Goal: Task Accomplishment & Management: Complete application form

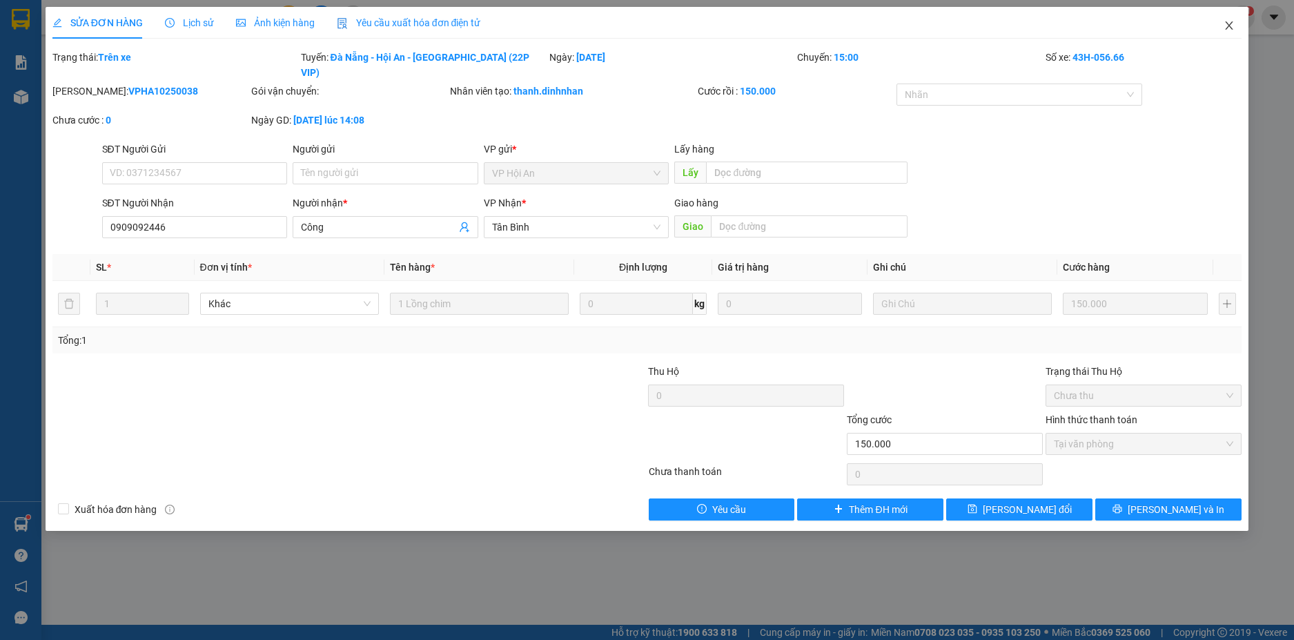
click at [1230, 17] on span "Close" at bounding box center [1229, 26] width 39 height 39
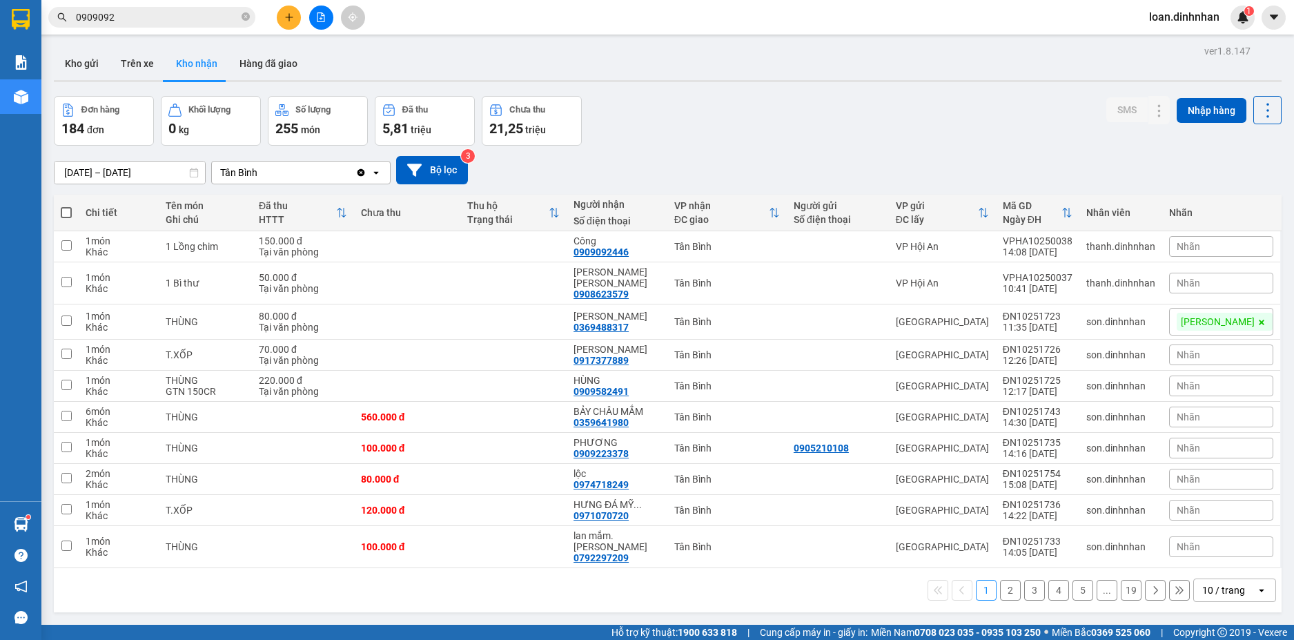
click at [241, 15] on span "0909092" at bounding box center [151, 17] width 207 height 21
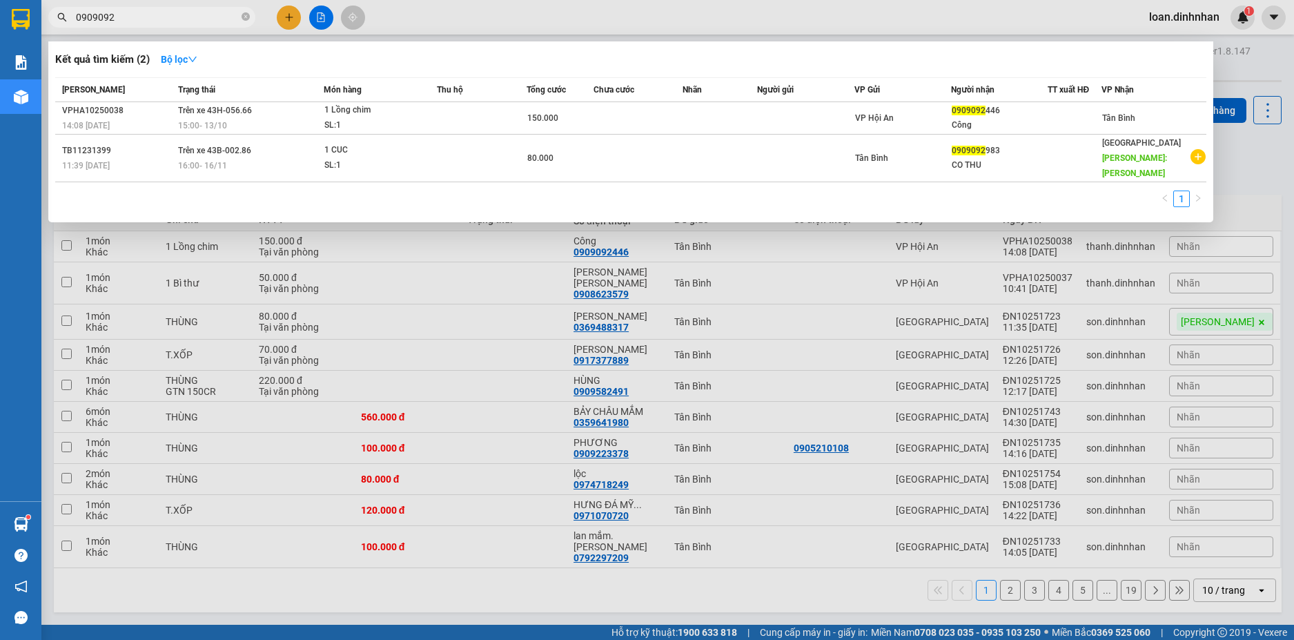
click at [246, 14] on icon "close-circle" at bounding box center [246, 16] width 8 height 8
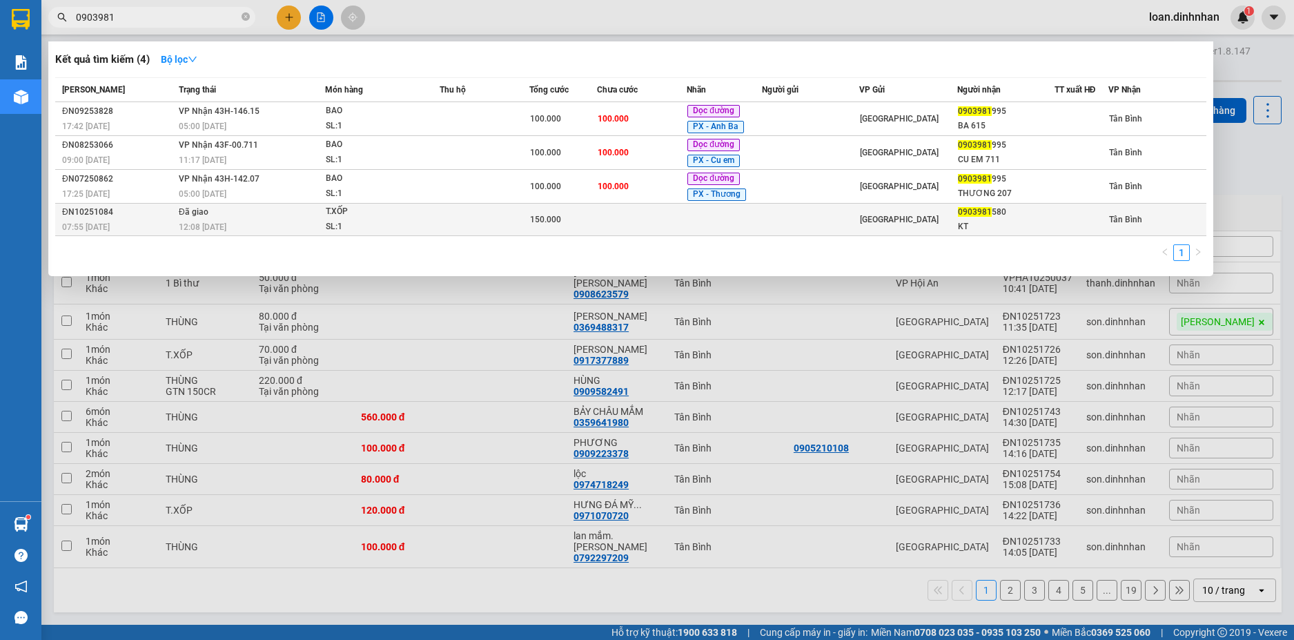
type input "0903981"
click at [295, 233] on div "12:08 [DATE]" at bounding box center [252, 226] width 146 height 15
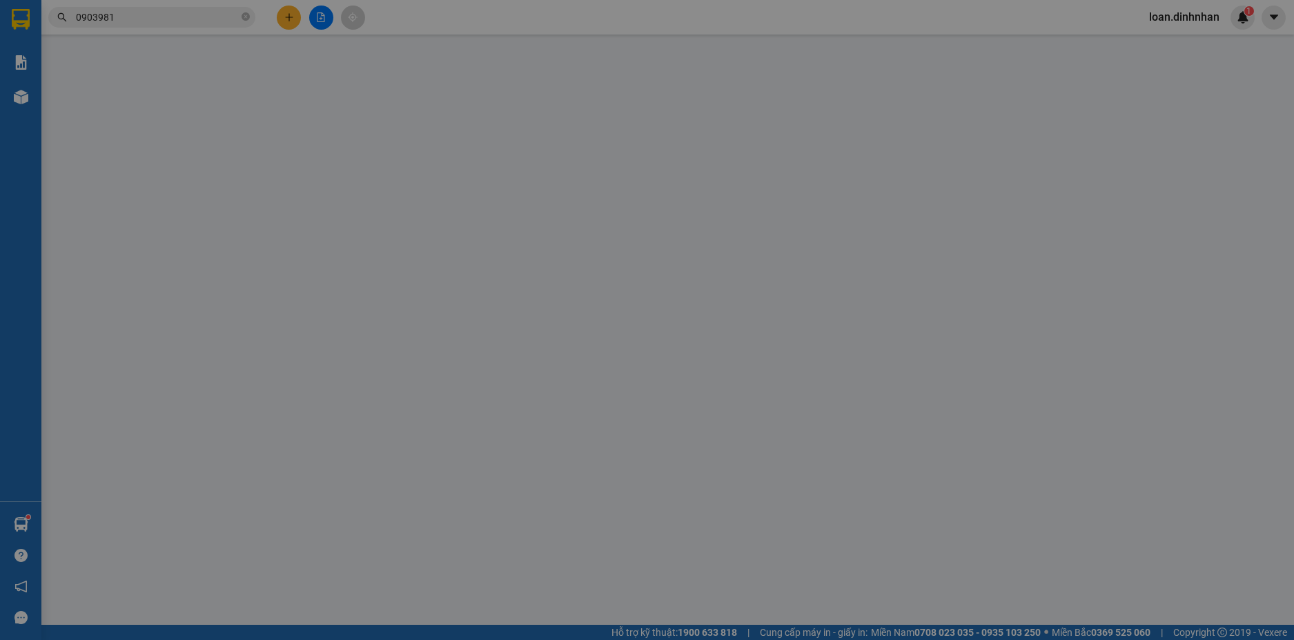
type input "0903981580"
type input "KT"
type input "150.000"
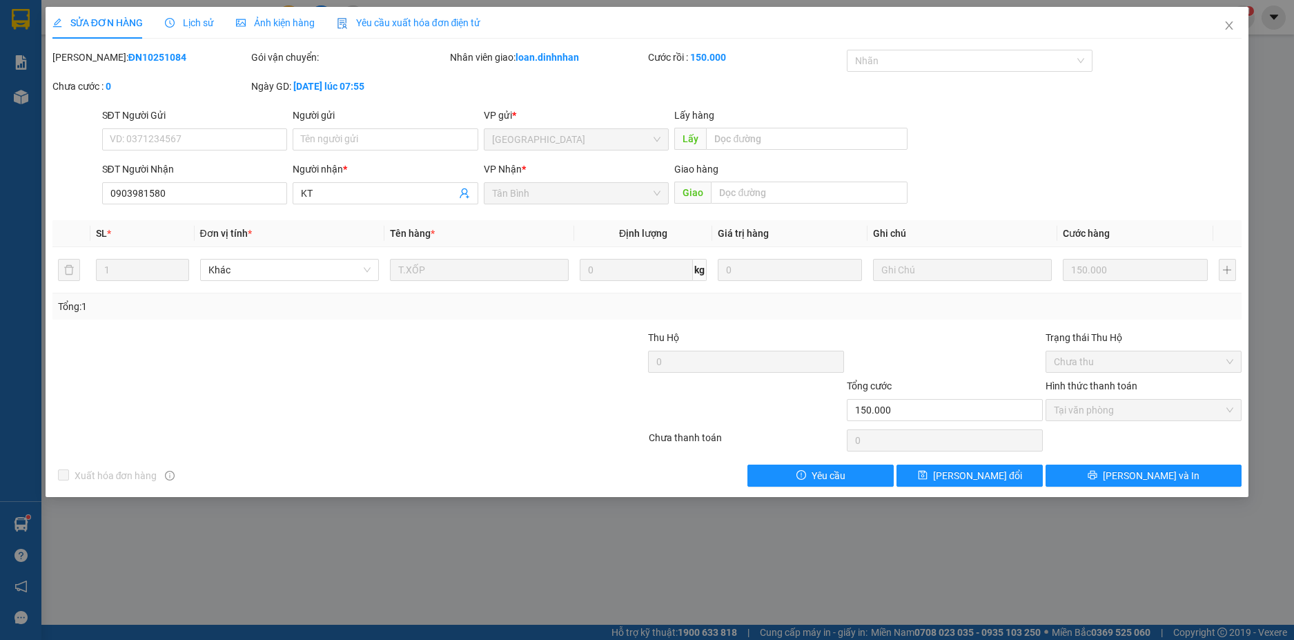
click at [200, 19] on span "Lịch sử" at bounding box center [189, 22] width 49 height 11
